Goal: Task Accomplishment & Management: Complete application form

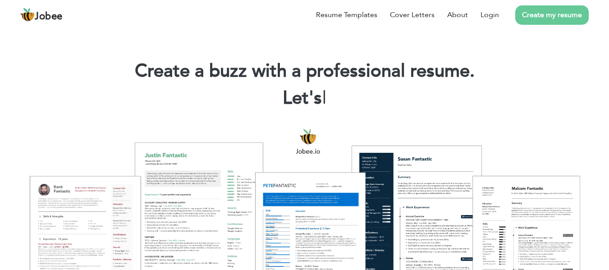
click at [550, 14] on link "Create my resume" at bounding box center [553, 14] width 74 height 19
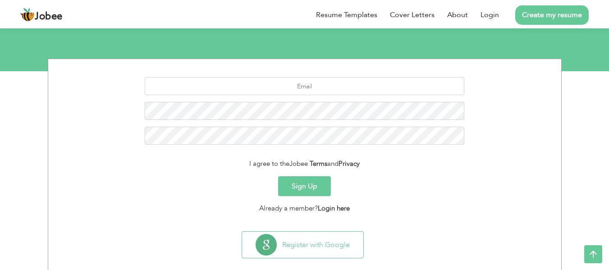
scroll to position [104, 0]
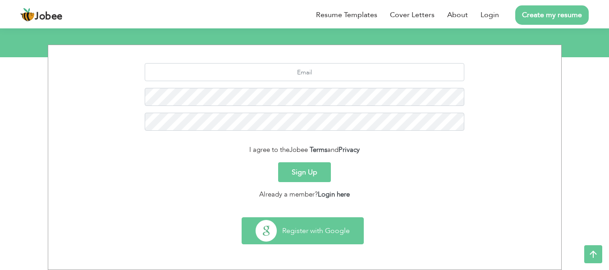
click at [323, 234] on button "Register with Google" at bounding box center [302, 231] width 121 height 26
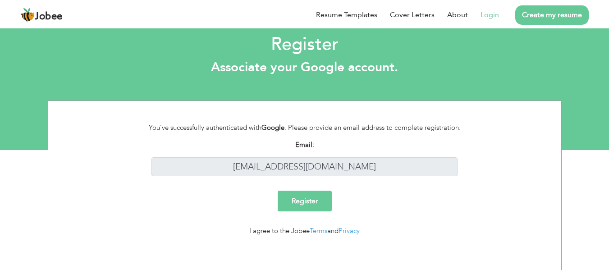
scroll to position [14, 0]
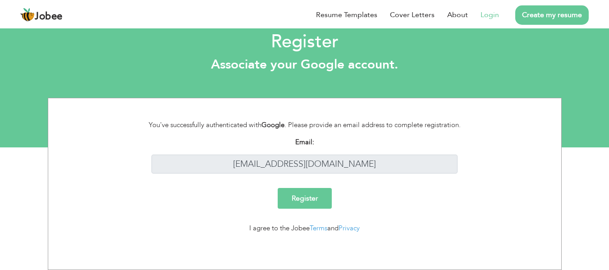
click at [305, 197] on input "Register" at bounding box center [305, 198] width 54 height 21
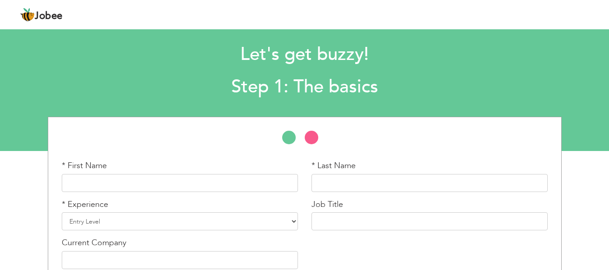
scroll to position [57, 0]
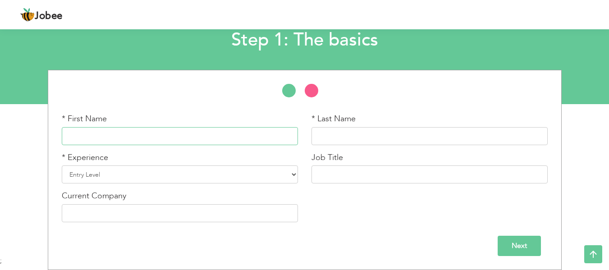
click at [134, 139] on input "text" at bounding box center [180, 136] width 236 height 18
type input "Subha"
type input "Imtiaz Hussain"
click at [262, 171] on select "Entry Level Less than 1 Year 1 Year 2 Years 3 Years 4 Years 5 Years 6 Years 7 Y…" at bounding box center [180, 175] width 236 height 18
select select "5"
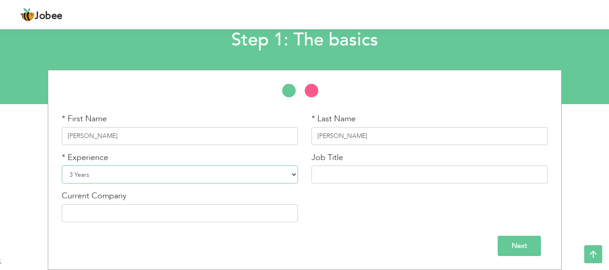
click at [62, 166] on select "Entry Level Less than 1 Year 1 Year 2 Years 3 Years 4 Years 5 Years 6 Years 7 Y…" at bounding box center [180, 175] width 236 height 18
click at [168, 216] on input "text" at bounding box center [180, 213] width 236 height 18
click at [125, 212] on input "text" at bounding box center [180, 213] width 236 height 18
paste input "ASK Development"
type input "ASK Development"
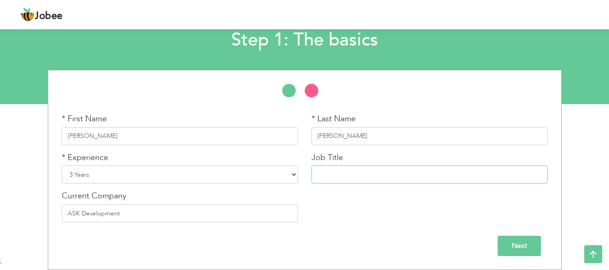
click at [347, 172] on input "text" at bounding box center [430, 175] width 236 height 18
click at [332, 180] on input "text" at bounding box center [430, 175] width 236 height 18
type input "Marketing Executive"
click at [519, 245] on input "Next" at bounding box center [519, 246] width 43 height 20
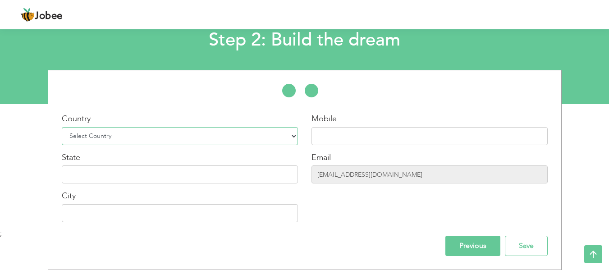
click at [253, 139] on select "Select Country Afghanistan Albania Algeria American Samoa Andorra Angola Anguil…" at bounding box center [180, 136] width 236 height 18
select select "166"
click at [62, 127] on select "Select Country Afghanistan Albania Algeria American Samoa Andorra Angola Anguil…" at bounding box center [180, 136] width 236 height 18
click at [339, 135] on input "text" at bounding box center [430, 136] width 236 height 18
click at [353, 125] on div "Mobile" at bounding box center [430, 129] width 236 height 32
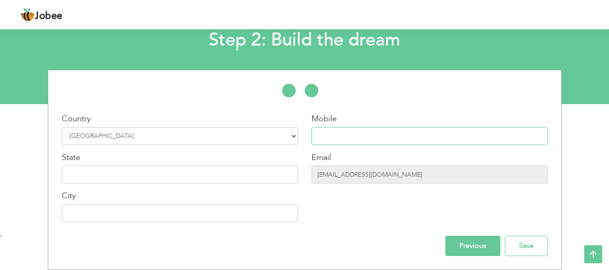
click at [356, 135] on input "text" at bounding box center [430, 136] width 236 height 18
paste input "+92 336 4792441"
type input "+92 336 4792441"
click at [140, 174] on input "text" at bounding box center [180, 175] width 236 height 18
type input "Punjab"
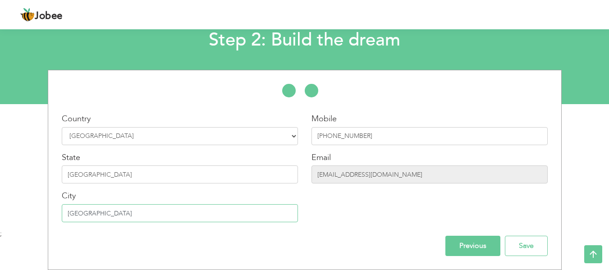
type input "Lahore"
click at [400, 179] on input "irfansaeedbrighto@gmail.com" at bounding box center [430, 175] width 236 height 18
click at [402, 175] on input "irfansaeedbrighto@gmail.com" at bounding box center [430, 175] width 236 height 18
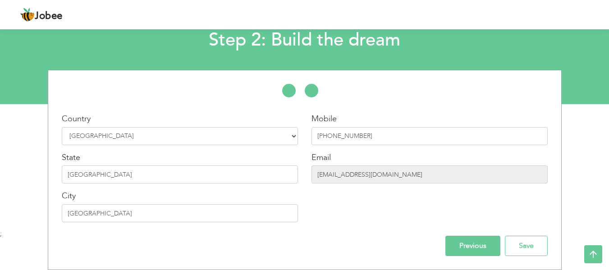
click at [403, 174] on input "irfansaeedbrighto@gmail.com" at bounding box center [430, 175] width 236 height 18
click at [406, 217] on div "Mobile +92 336 4792441 Email irfansaeedbrighto@gmail.com" at bounding box center [430, 171] width 250 height 116
click at [517, 249] on input "Save" at bounding box center [526, 246] width 43 height 20
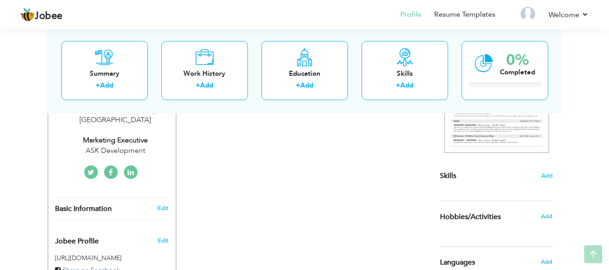
scroll to position [180, 0]
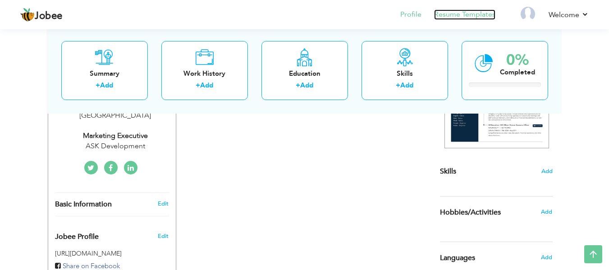
click at [459, 11] on link "Resume Templates" at bounding box center [464, 14] width 61 height 10
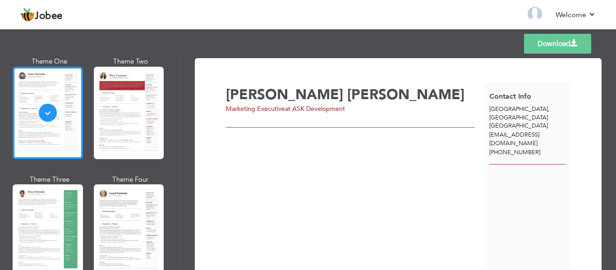
scroll to position [45, 0]
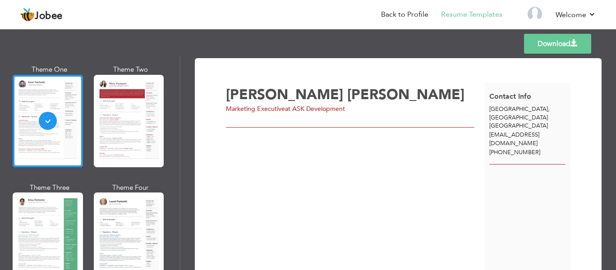
click at [530, 131] on span "irfansaeedbrighto@gmail.com" at bounding box center [514, 139] width 50 height 17
click at [535, 148] on div "[PHONE_NUMBER]" at bounding box center [528, 152] width 86 height 9
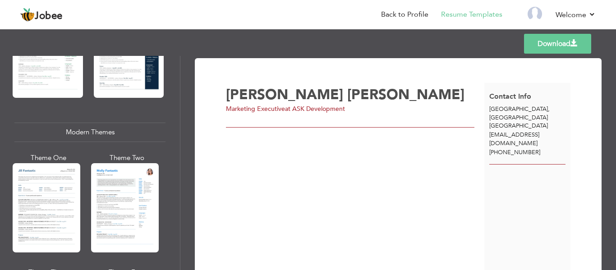
scroll to position [406, 0]
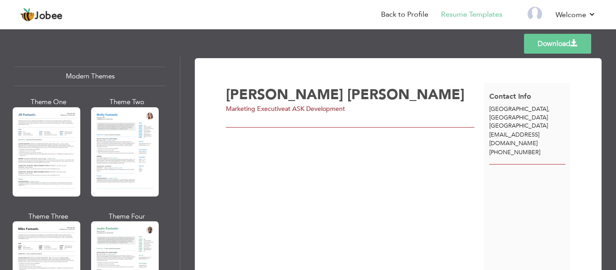
click at [31, 147] on div at bounding box center [47, 151] width 68 height 89
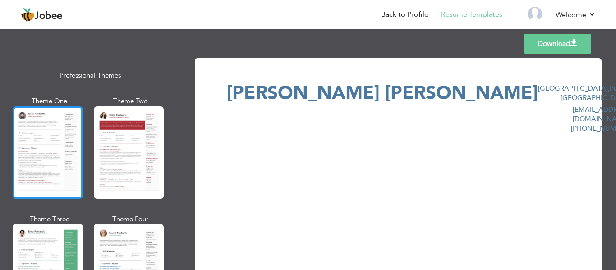
scroll to position [0, 0]
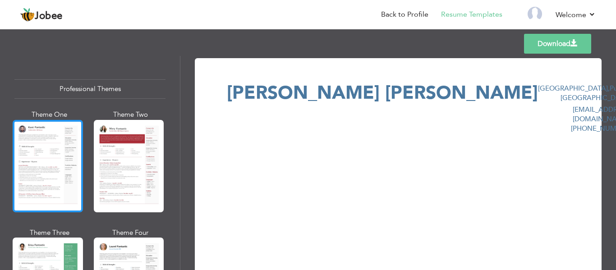
click at [49, 157] on div at bounding box center [48, 166] width 70 height 92
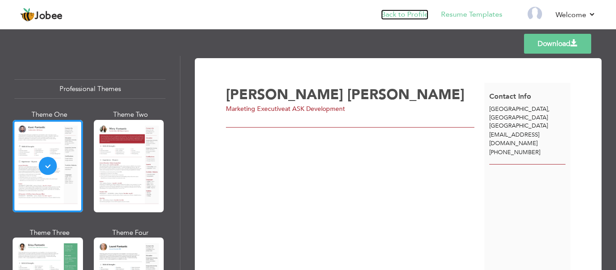
click at [401, 16] on link "Back to Profile" at bounding box center [404, 14] width 47 height 10
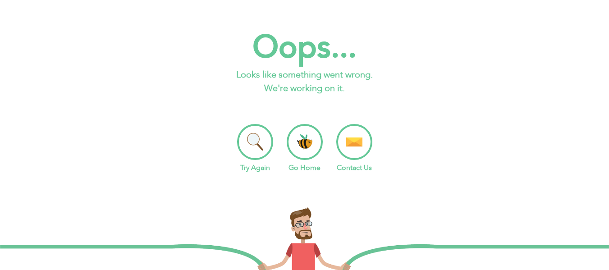
click at [304, 141] on li "Go Home" at bounding box center [305, 148] width 36 height 49
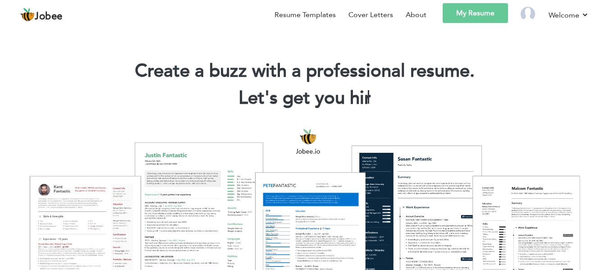
click at [475, 17] on link "My Resume" at bounding box center [475, 13] width 65 height 20
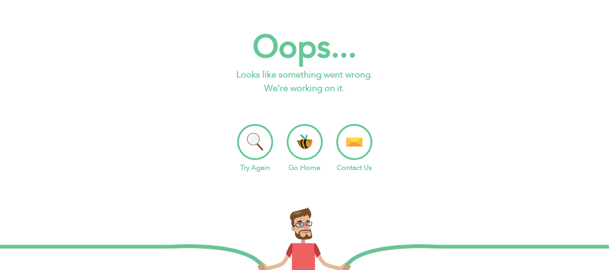
click at [305, 140] on li "Go Home" at bounding box center [305, 148] width 36 height 49
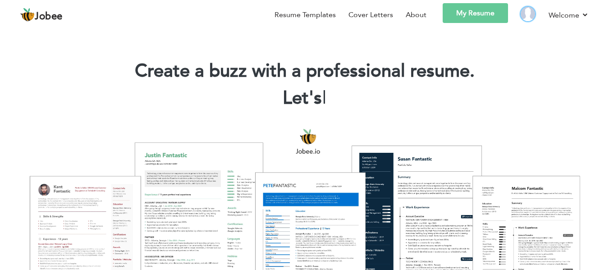
click at [530, 15] on img at bounding box center [528, 14] width 14 height 14
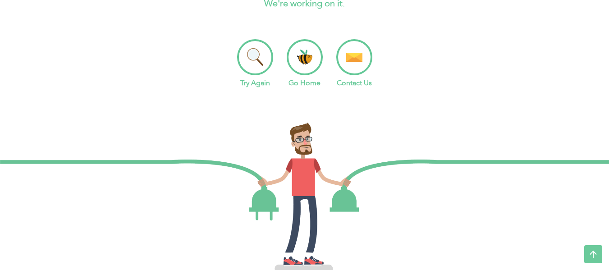
scroll to position [30, 0]
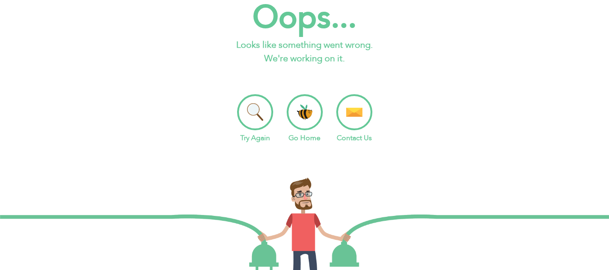
click at [304, 118] on li "Go Home" at bounding box center [305, 118] width 36 height 49
